Goal: Task Accomplishment & Management: Use online tool/utility

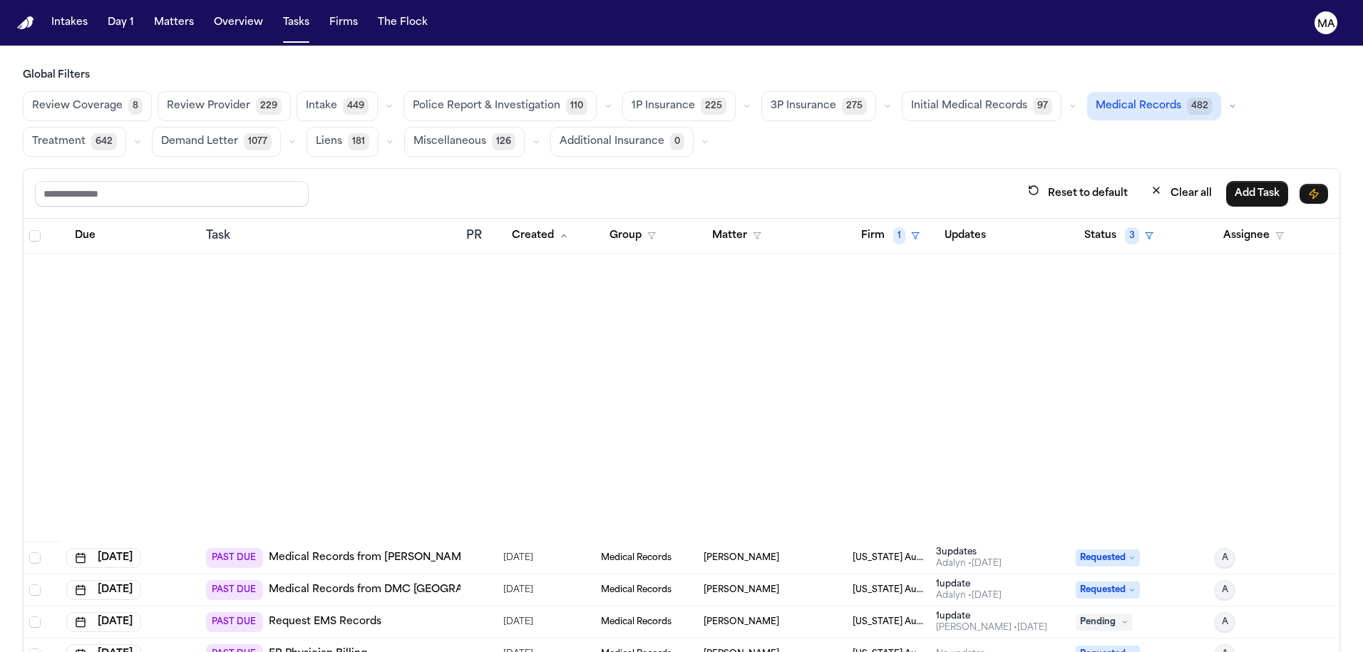
scroll to position [931, 0]
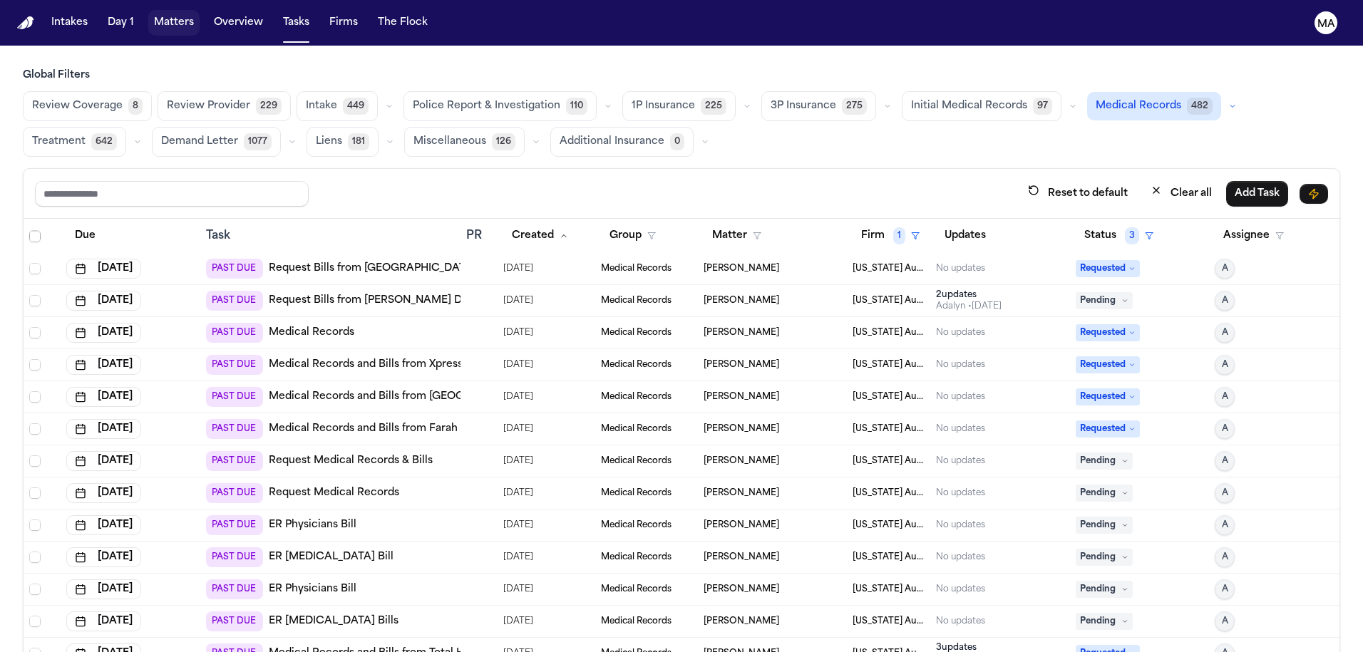
click at [148, 15] on button "Matters" at bounding box center [173, 23] width 51 height 26
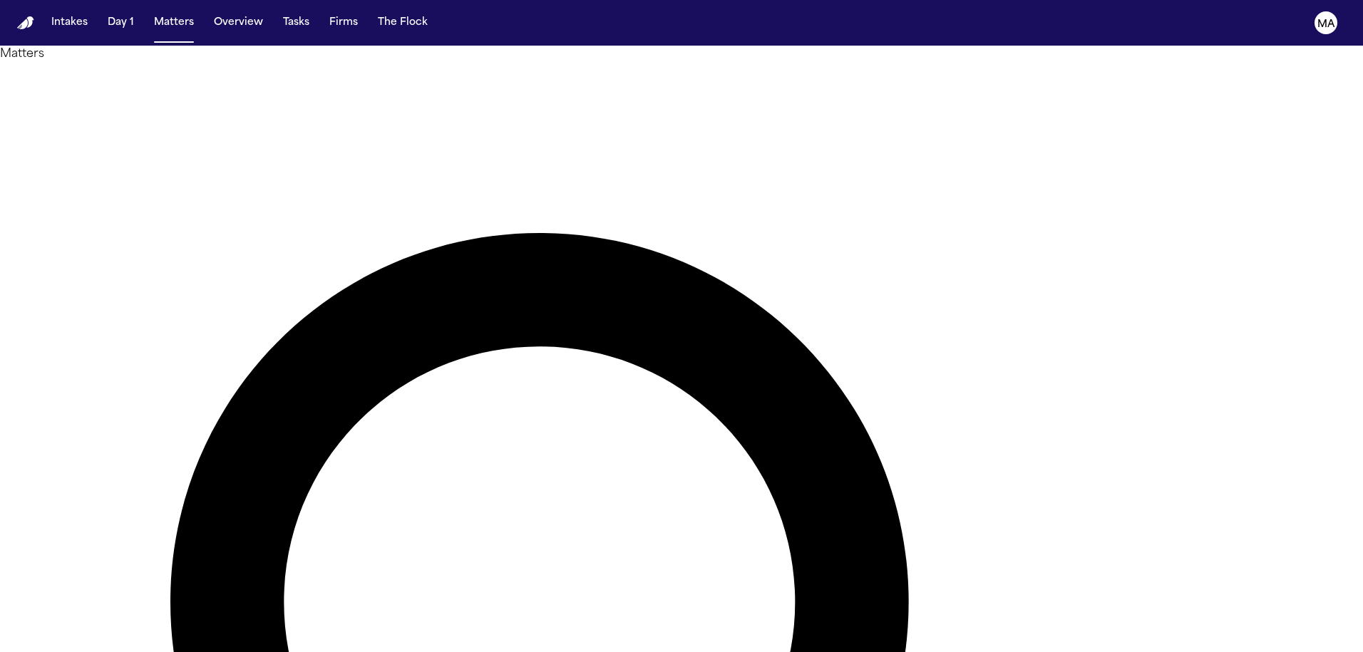
type input "******"
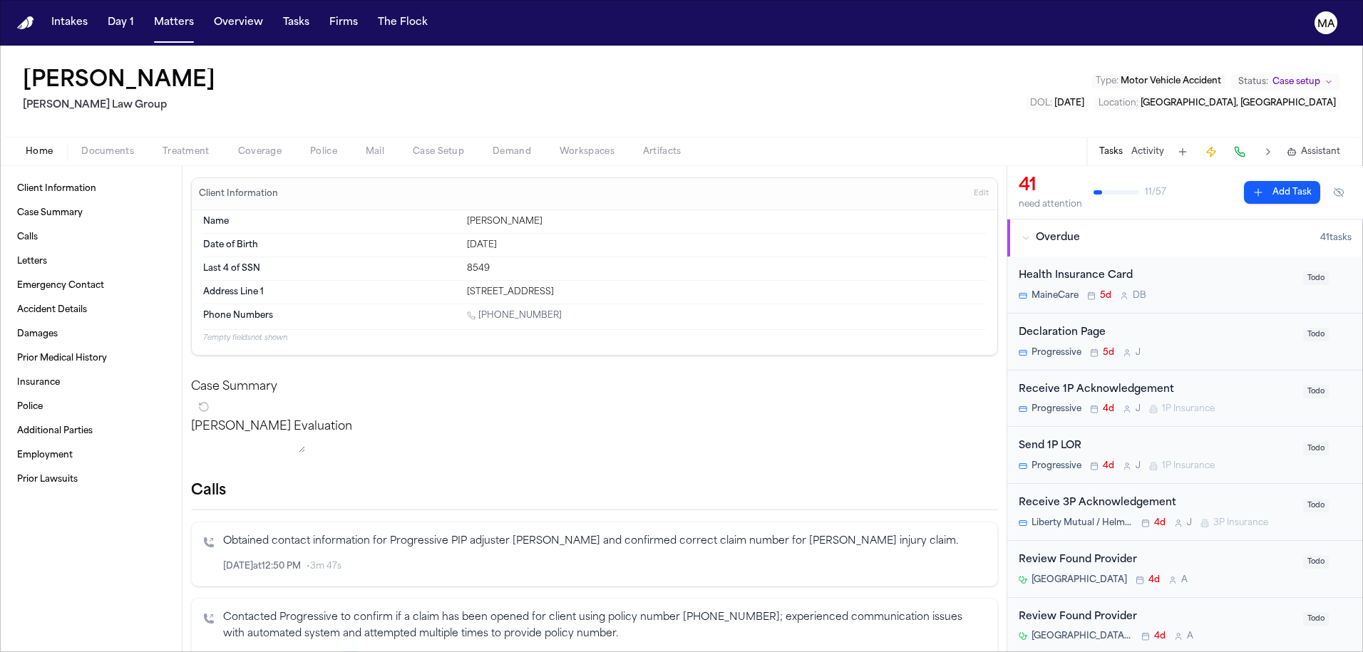
click at [81, 146] on span "Documents" at bounding box center [107, 151] width 53 height 11
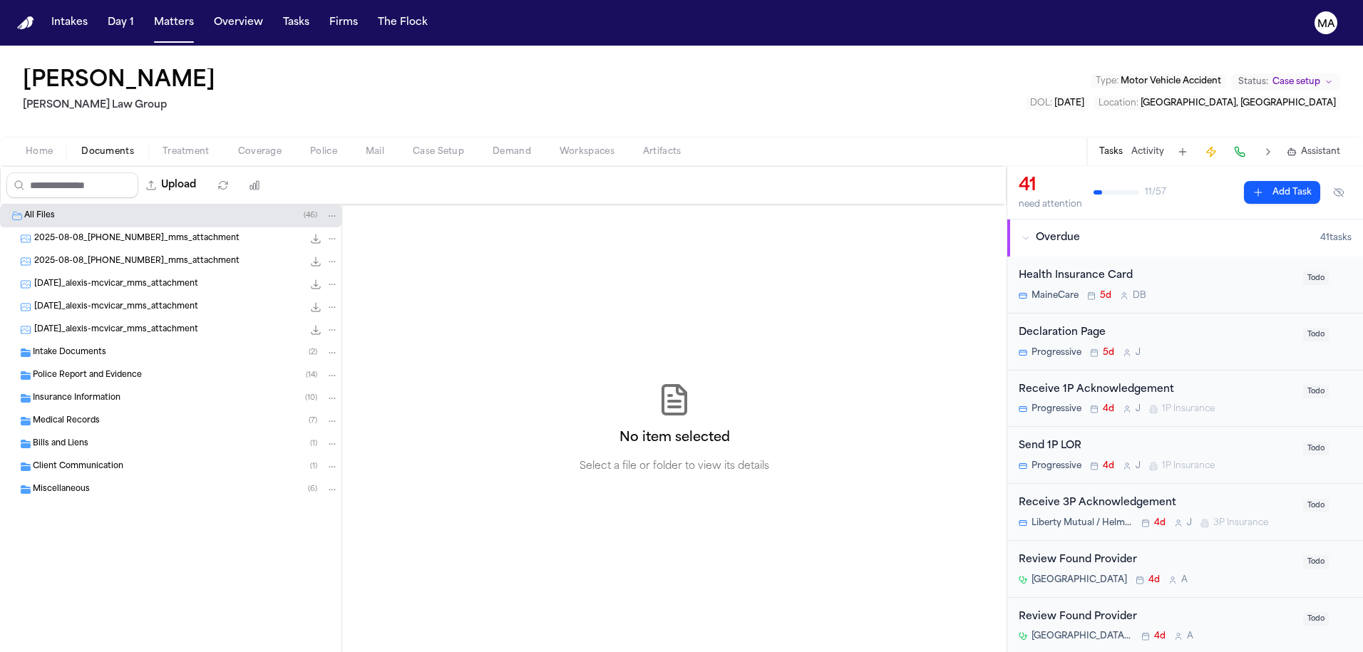
click at [101, 415] on div "Medical Records ( 7 )" at bounding box center [186, 421] width 306 height 13
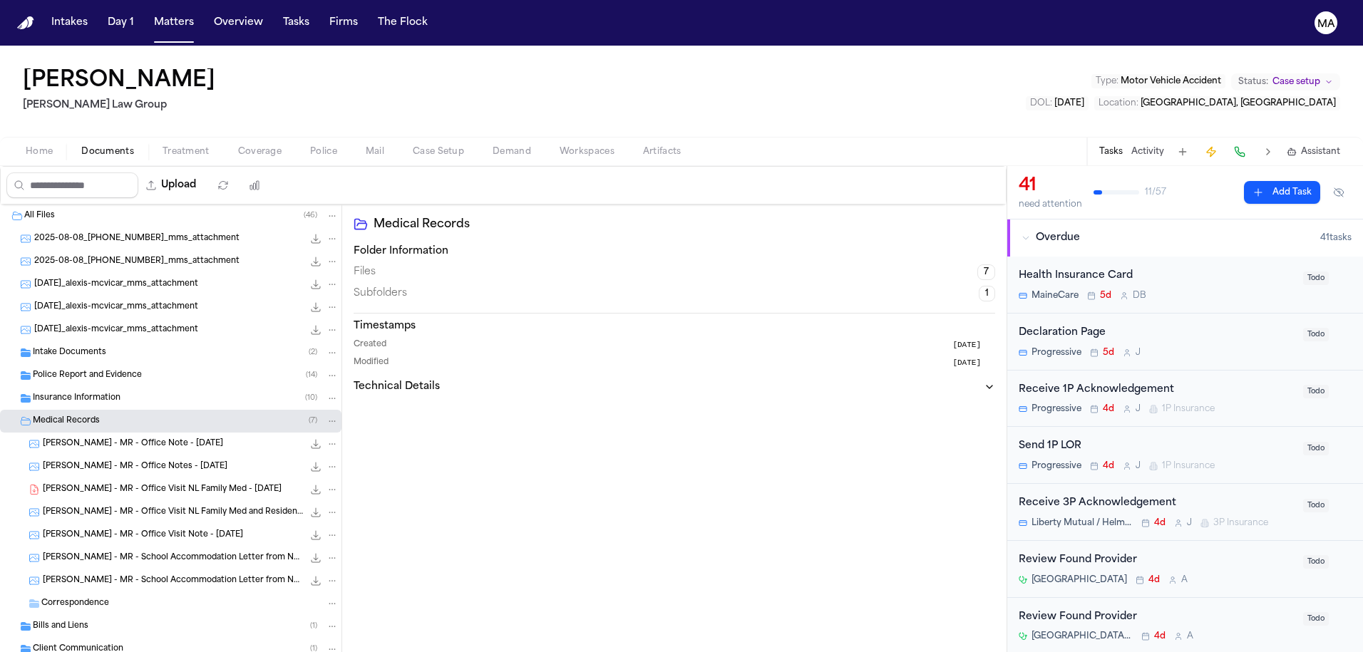
click at [115, 484] on span "[PERSON_NAME] - MR - Office Visit NL Family Med - [DATE]" at bounding box center [162, 490] width 239 height 12
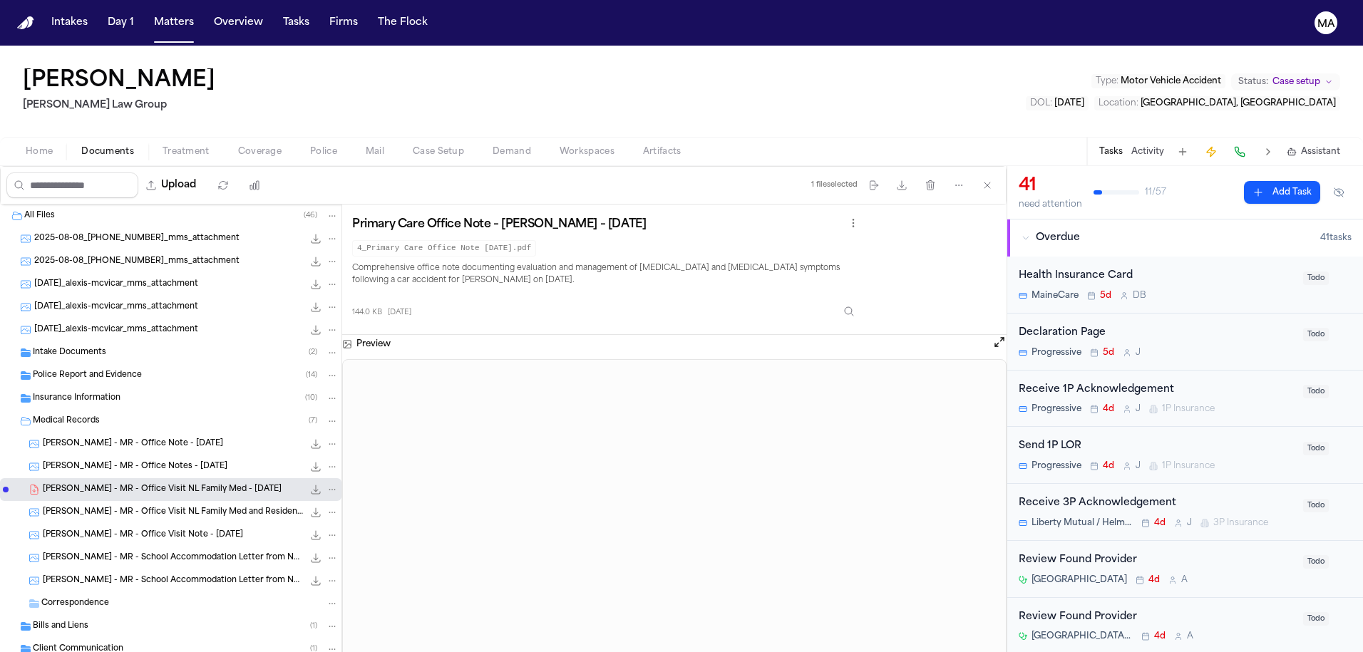
click at [116, 507] on span "[PERSON_NAME] - MR - Office Visit NL Family Med and Residency BGR - [DATE]" at bounding box center [173, 513] width 260 height 12
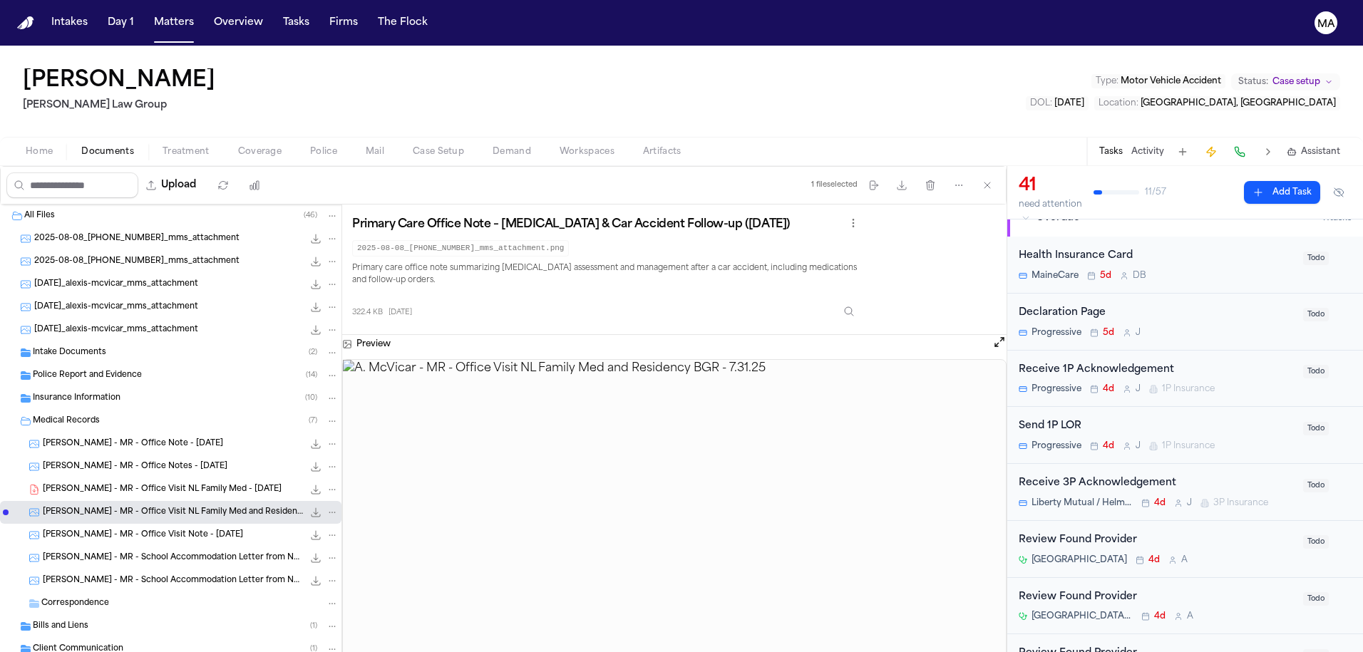
scroll to position [17, 0]
click at [1052, 535] on div "Review Found Provider" at bounding box center [1157, 543] width 276 height 16
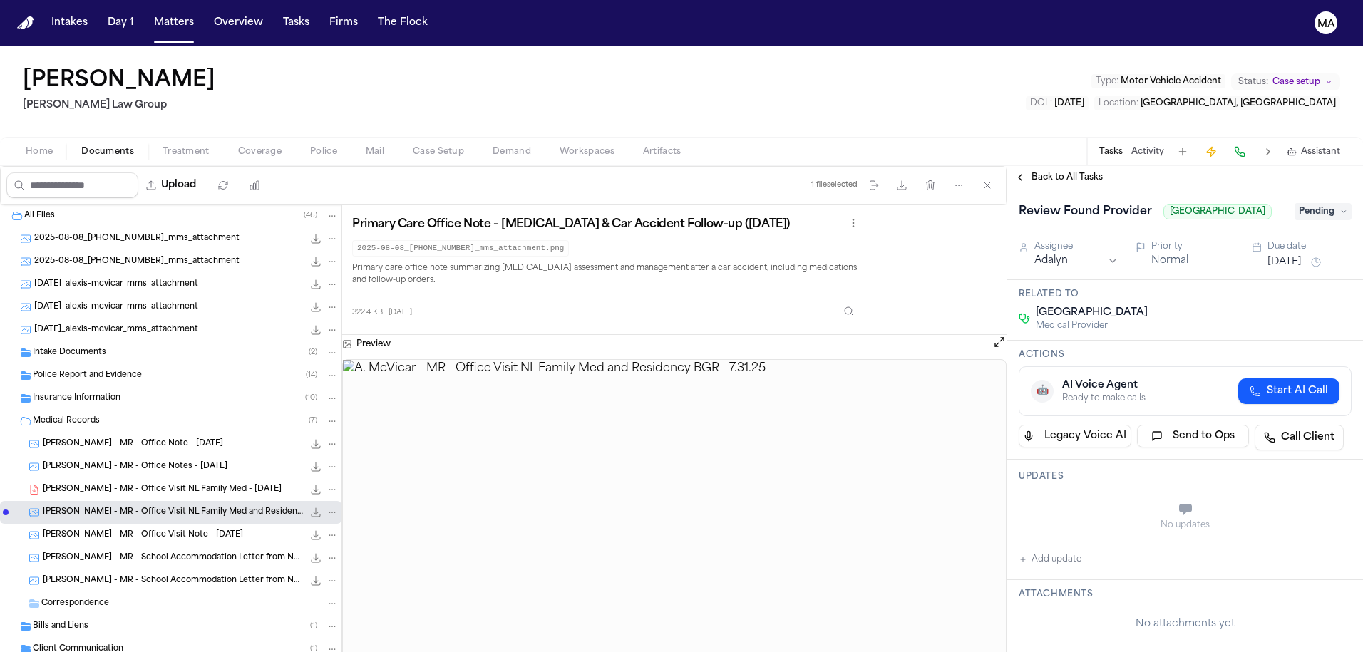
click at [1059, 172] on span "Back to All Tasks" at bounding box center [1066, 177] width 71 height 11
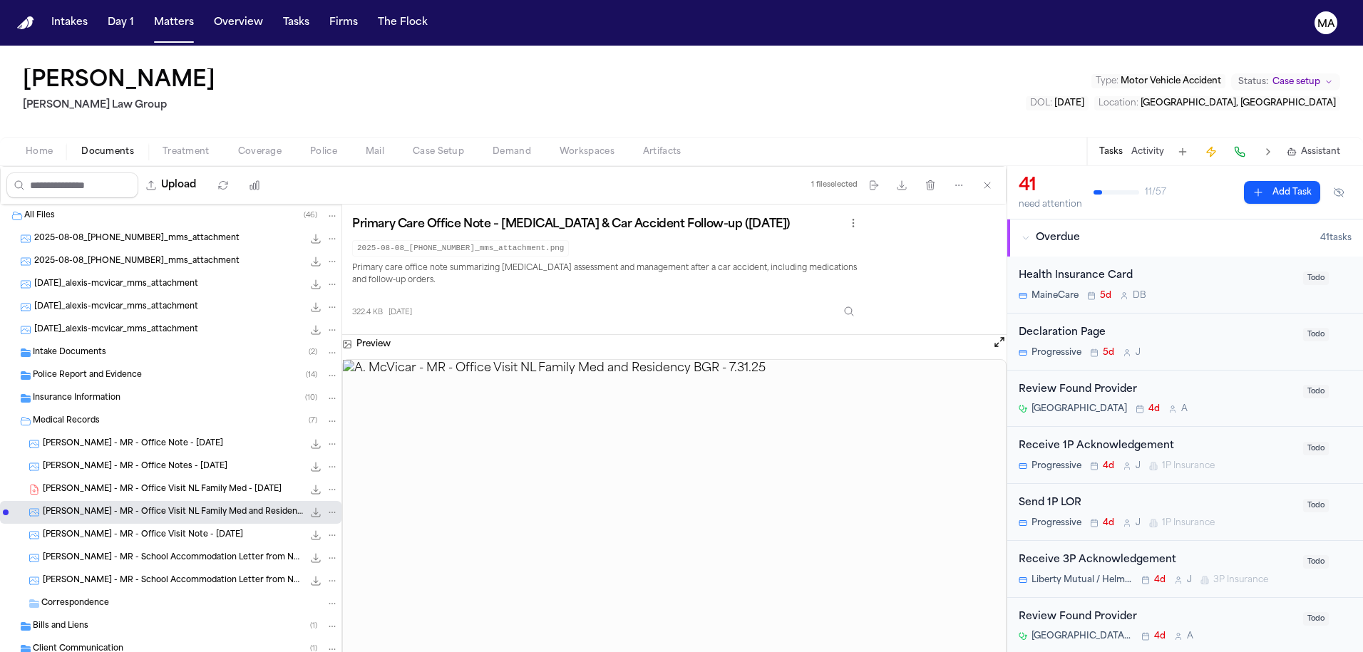
click at [163, 146] on span "Treatment" at bounding box center [186, 151] width 47 height 11
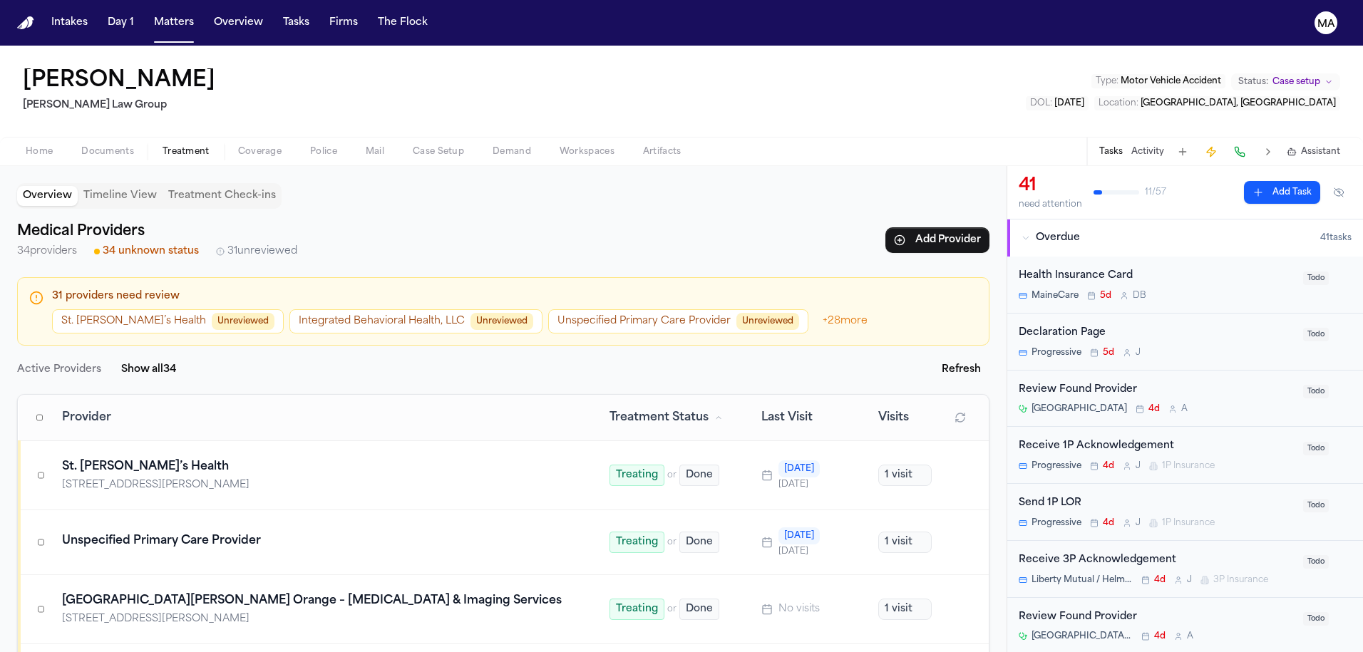
click at [289, 309] on button "Integrated Behavioral Health, LLC Unreviewed" at bounding box center [415, 321] width 253 height 24
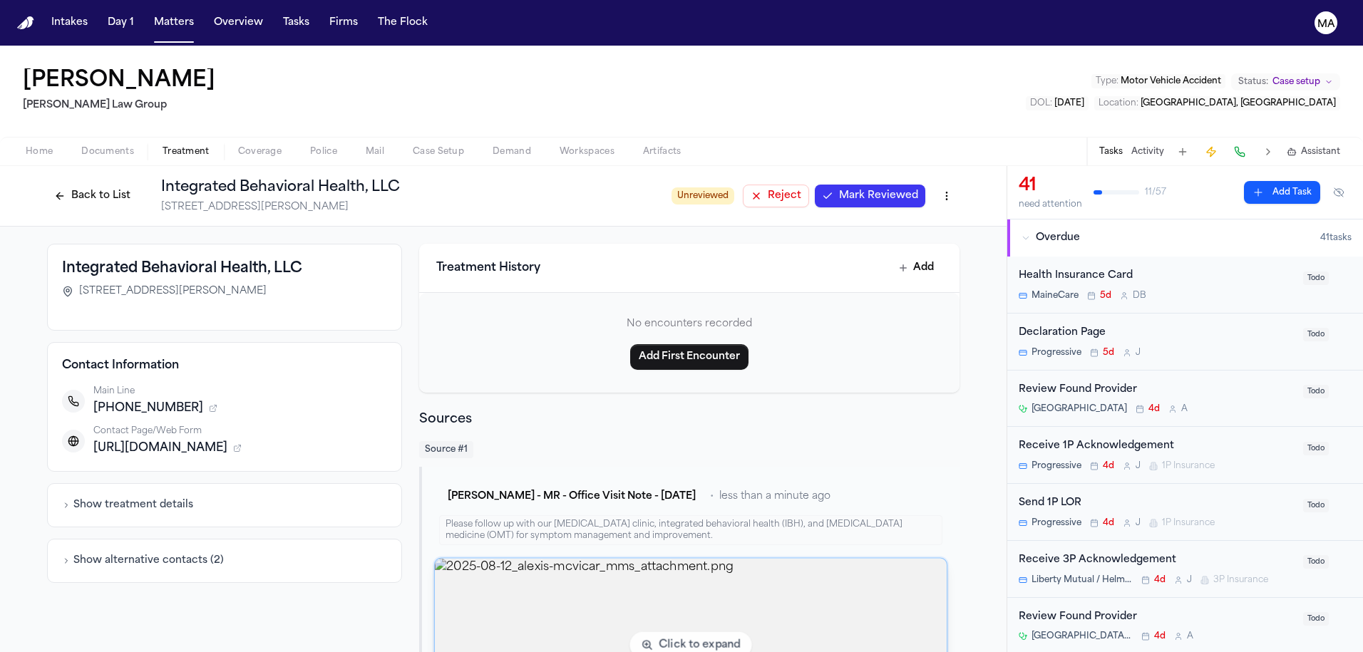
click at [649, 559] on img "View image 2025-08-12_alexis-mcvicar_mms_attachment.png" at bounding box center [691, 645] width 512 height 173
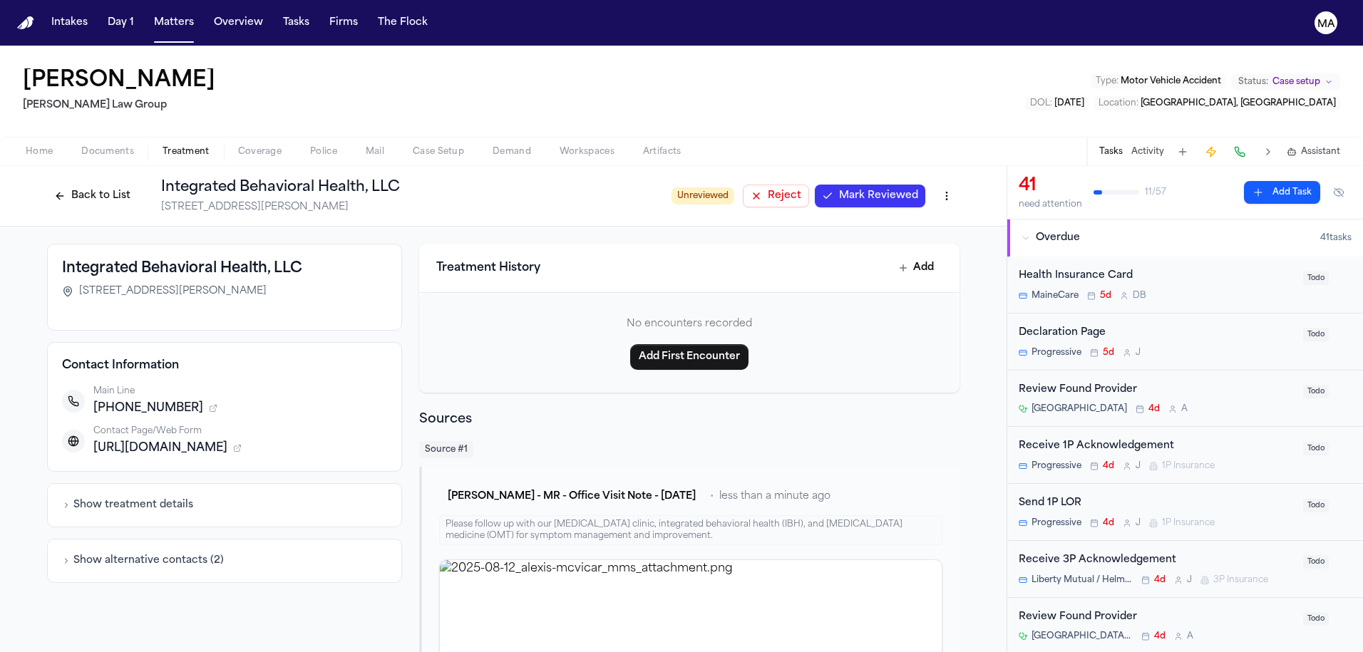
click at [815, 185] on button "Mark Reviewed" at bounding box center [870, 196] width 110 height 23
click at [138, 185] on button "Back to List" at bounding box center [92, 196] width 91 height 23
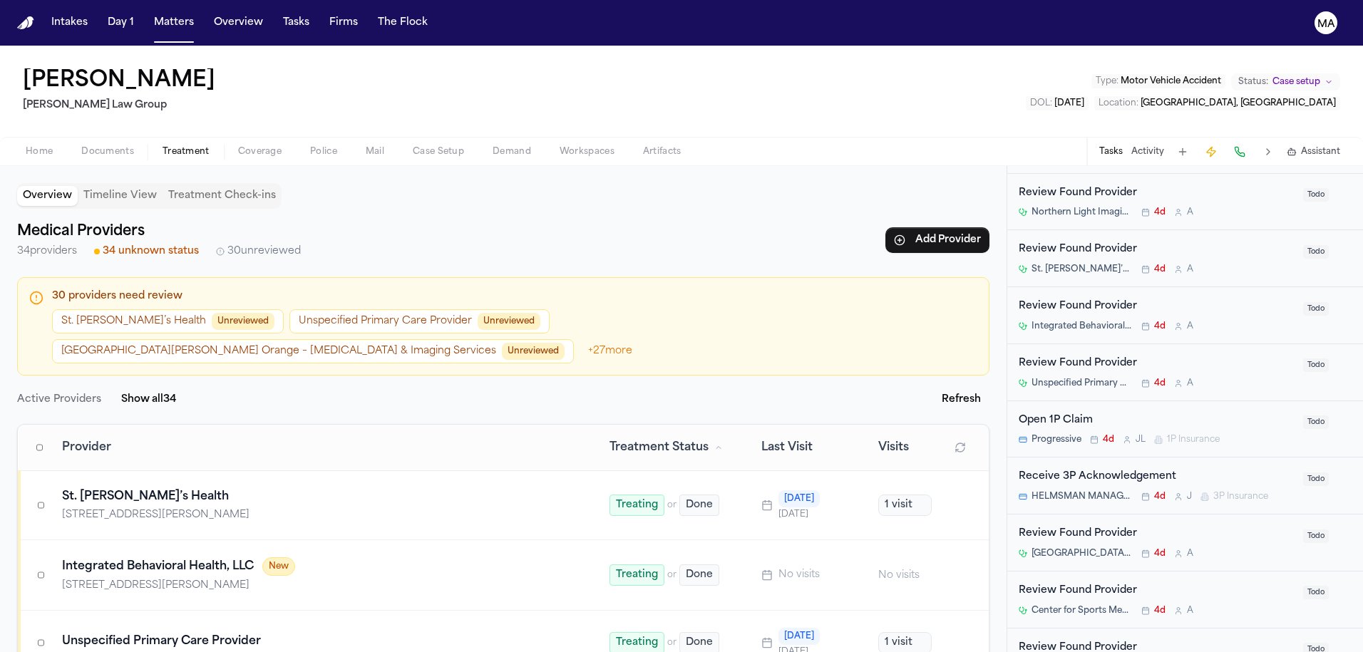
scroll to position [1080, 0]
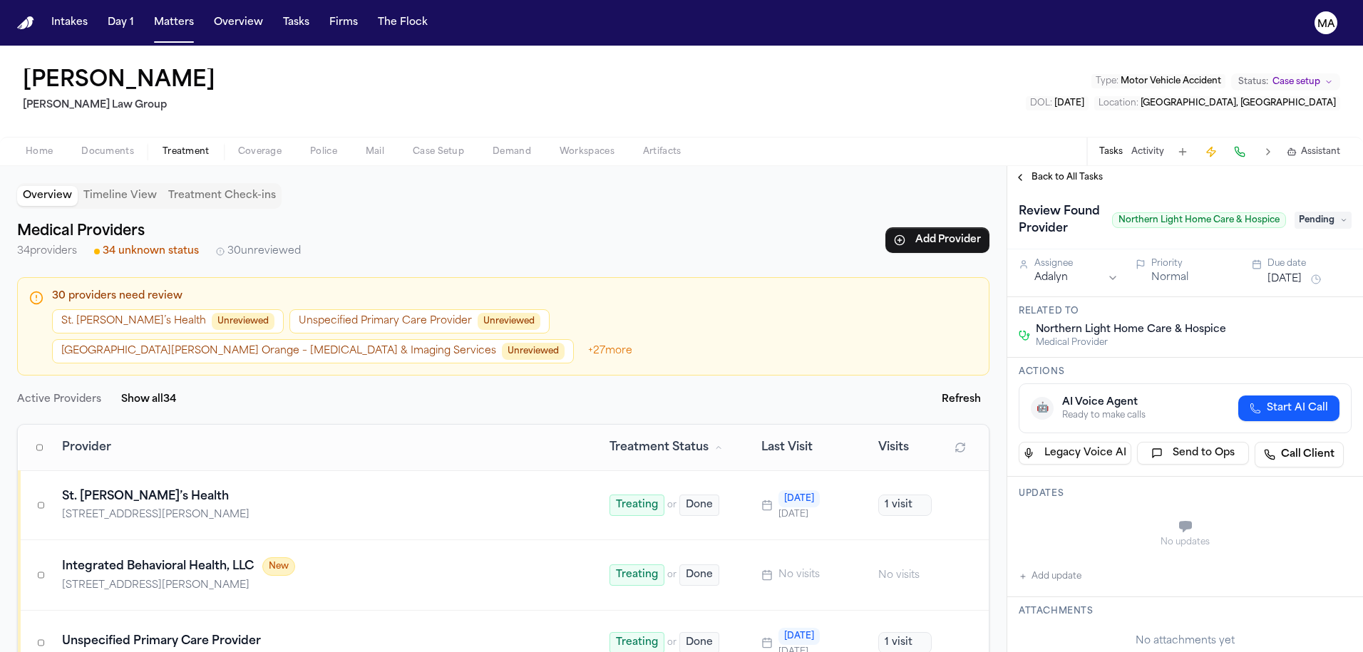
click at [1031, 172] on span "Back to All Tasks" at bounding box center [1066, 177] width 71 height 11
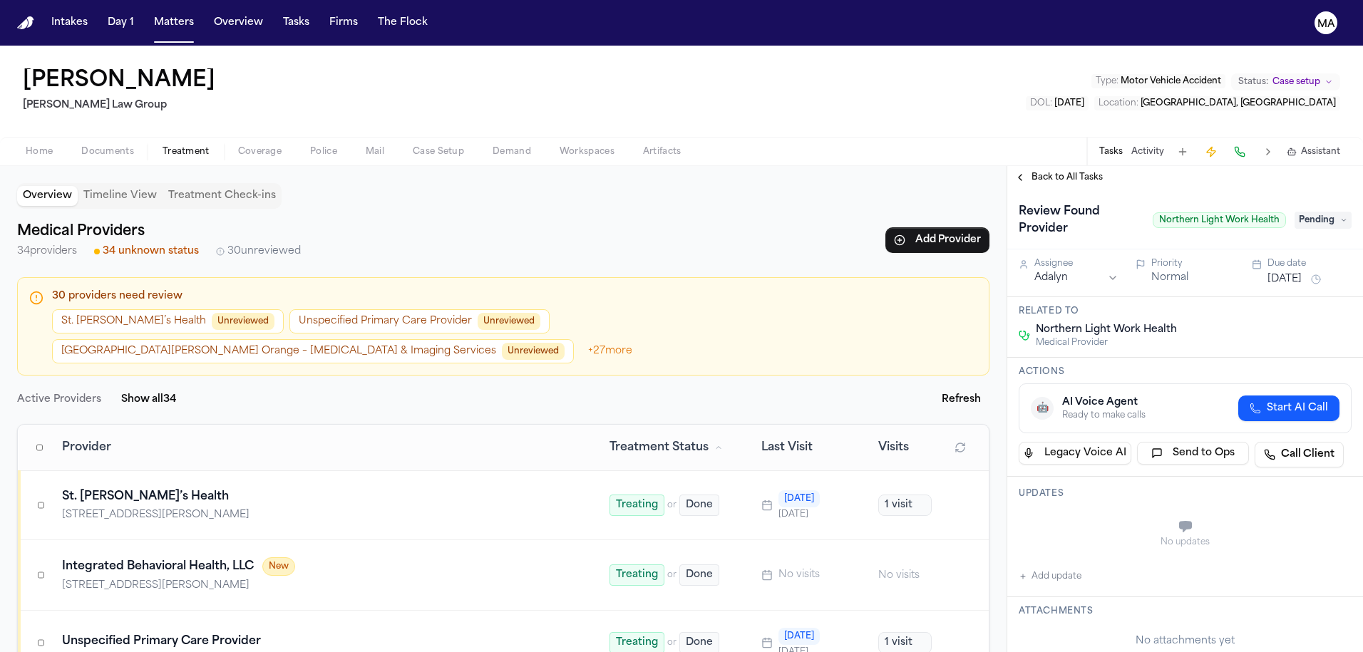
click at [1039, 172] on span "Back to All Tasks" at bounding box center [1066, 177] width 71 height 11
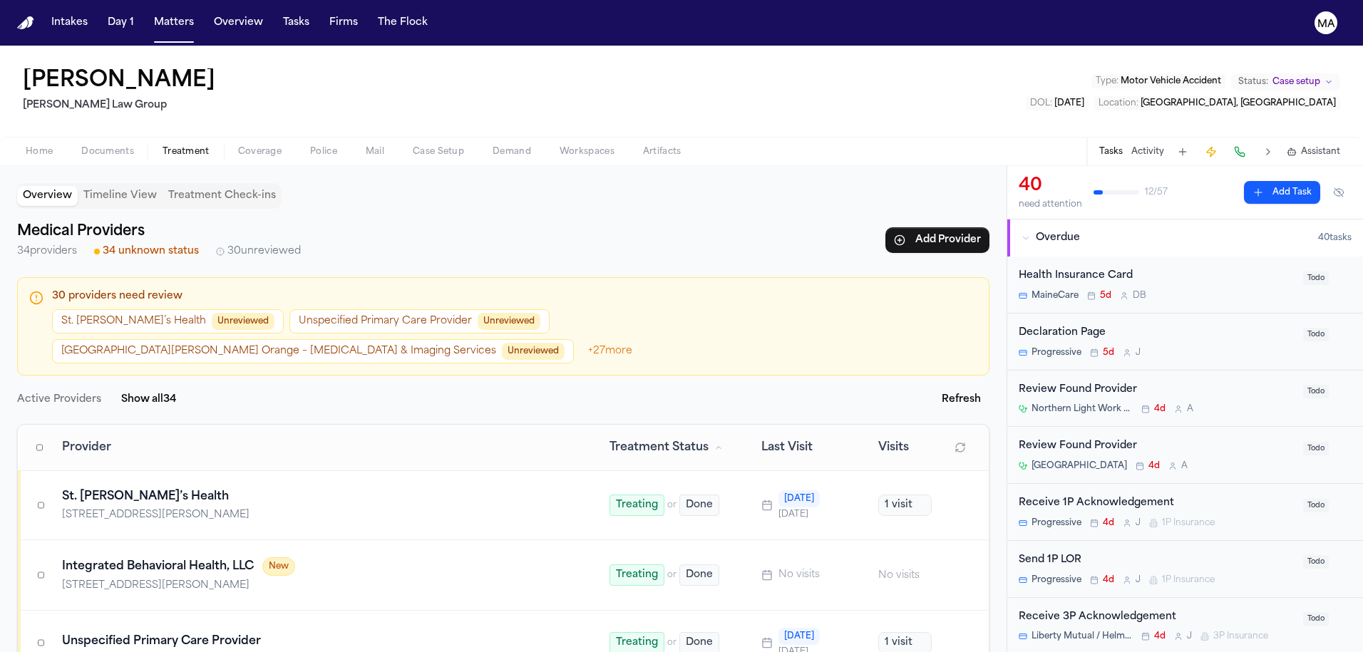
click at [81, 146] on span "Documents" at bounding box center [107, 151] width 53 height 11
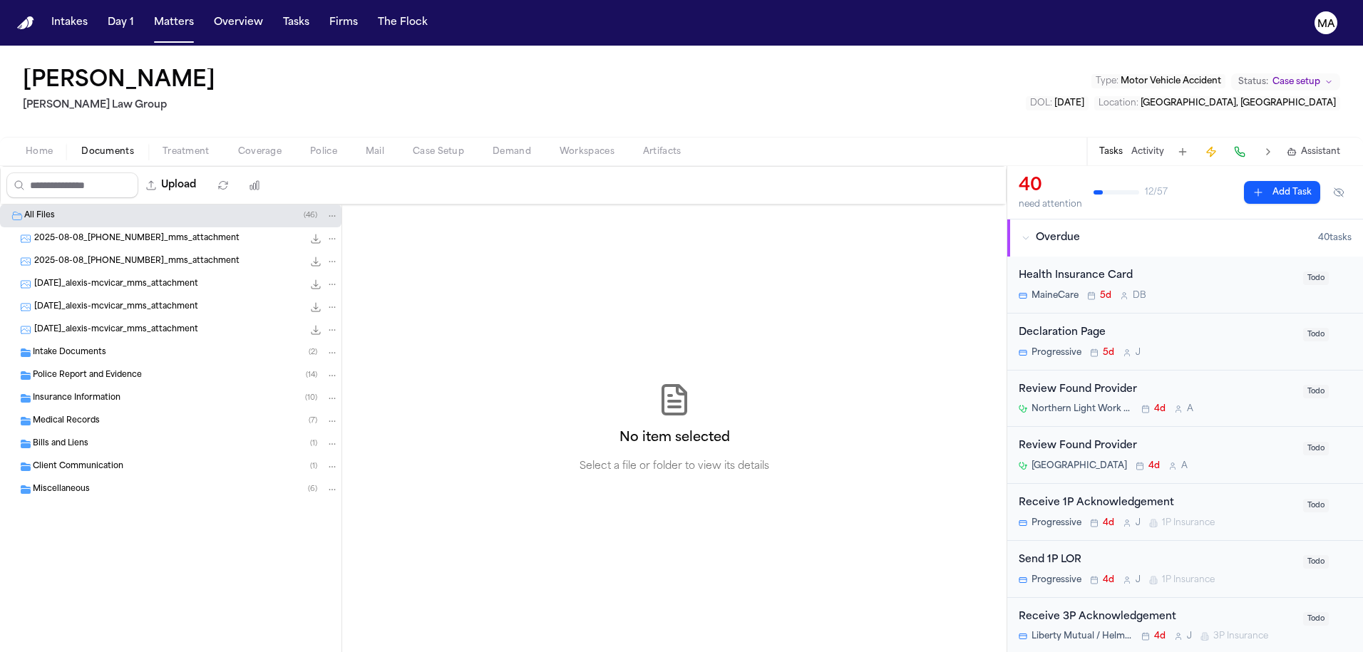
click at [57, 410] on div "Medical Records ( 7 )" at bounding box center [170, 421] width 341 height 23
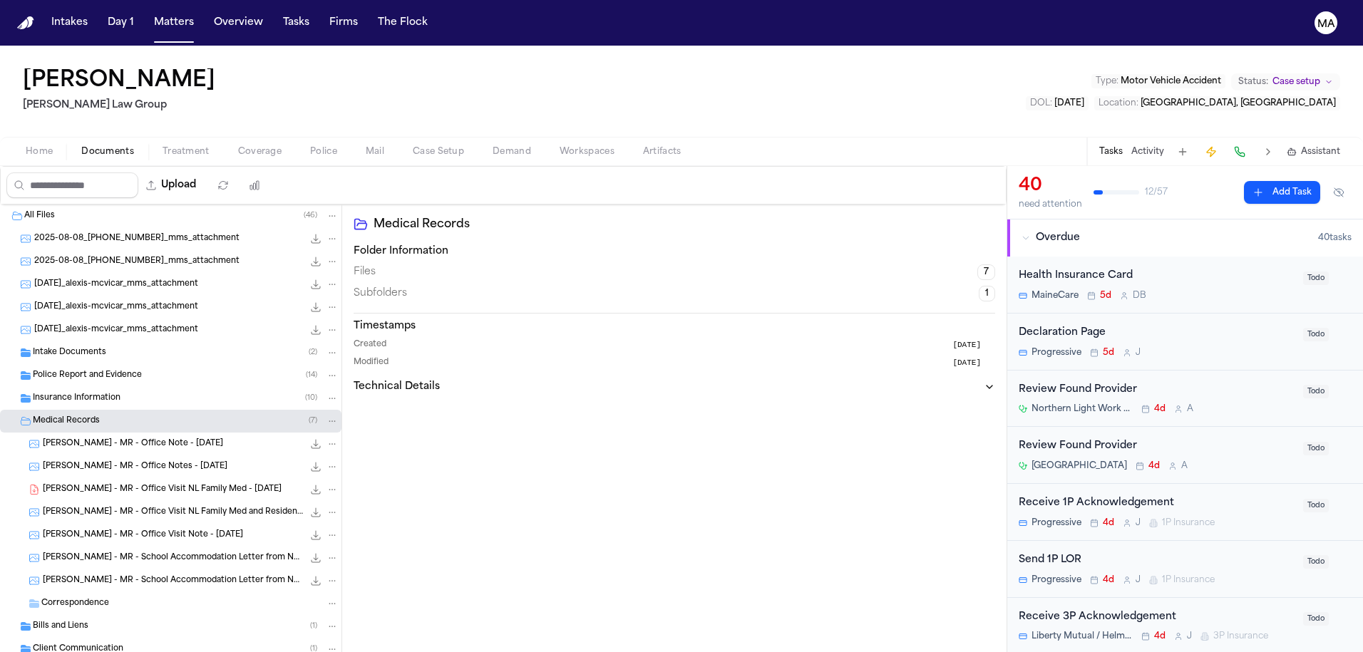
click at [104, 484] on span "[PERSON_NAME] - MR - Office Visit NL Family Med - [DATE]" at bounding box center [162, 490] width 239 height 12
